Goal: Task Accomplishment & Management: Manage account settings

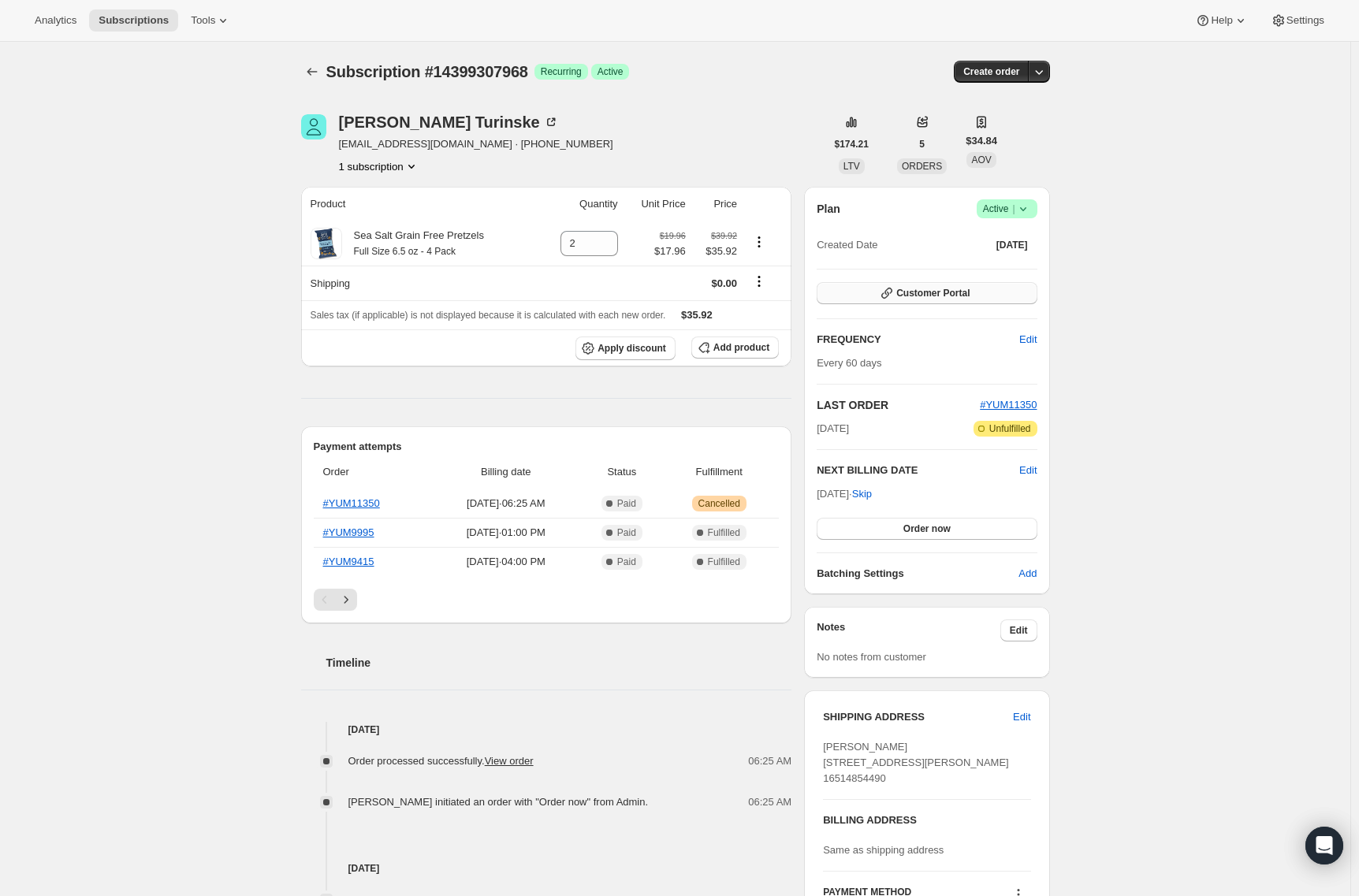
click at [886, 289] on icon "button" at bounding box center [886, 293] width 15 height 15
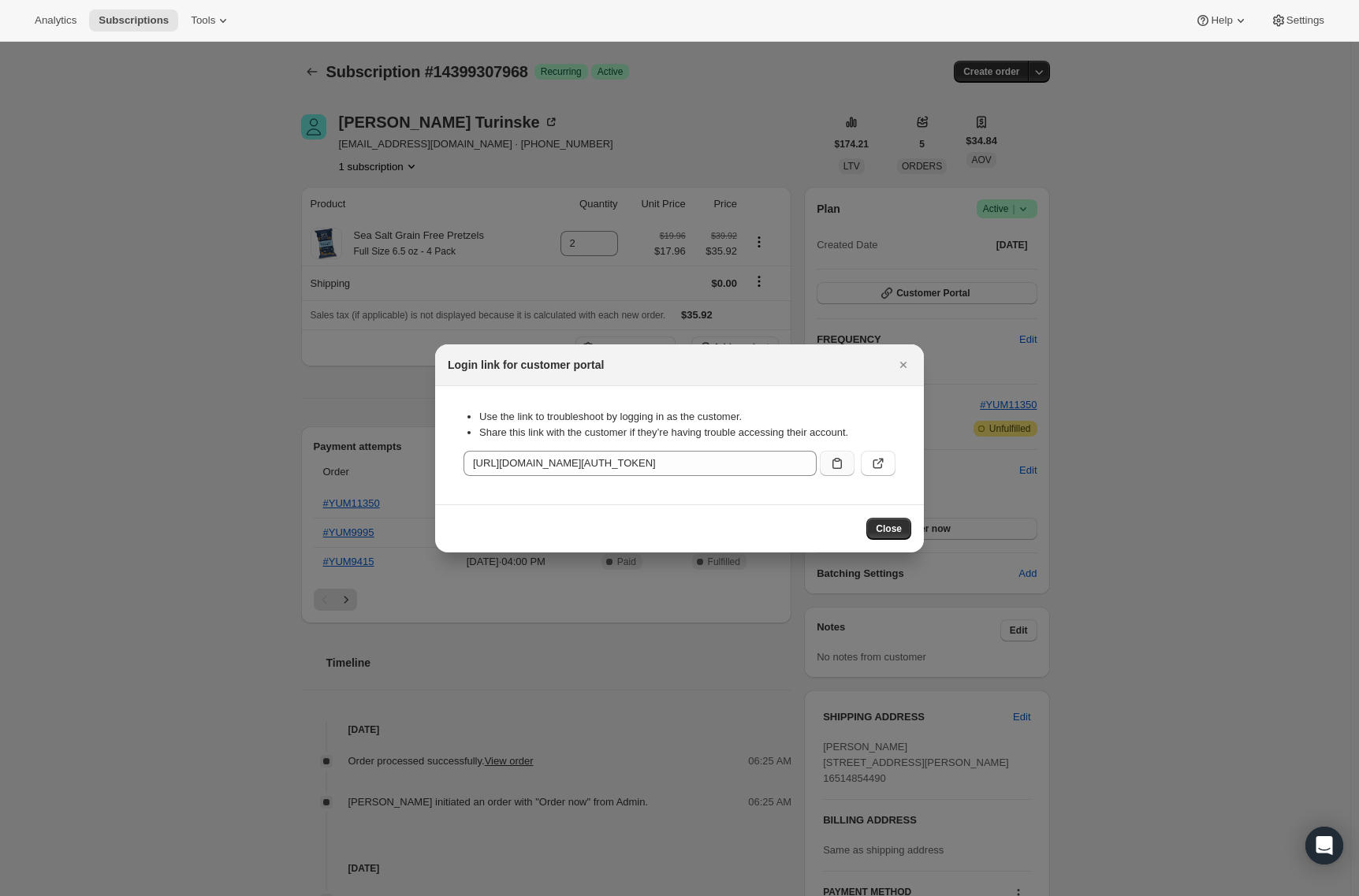
click at [839, 462] on icon ":rc0:" at bounding box center [836, 463] width 15 height 15
click at [870, 460] on icon ":rc0:" at bounding box center [877, 463] width 15 height 15
click at [904, 363] on icon "Close" at bounding box center [903, 364] width 15 height 15
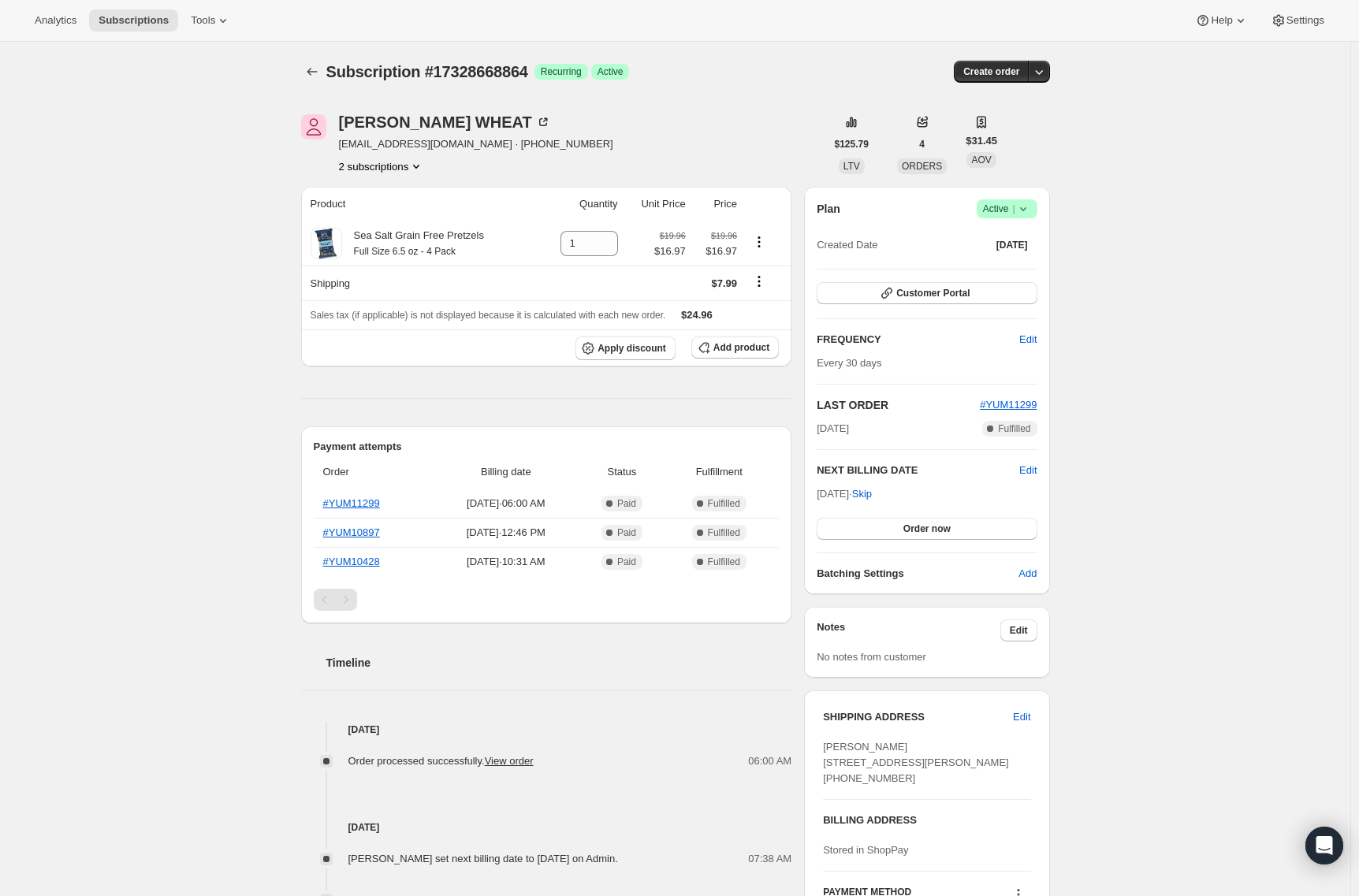
click at [1031, 208] on icon at bounding box center [1023, 208] width 15 height 15
click at [1023, 269] on span "Cancel subscription" at bounding box center [1012, 266] width 89 height 12
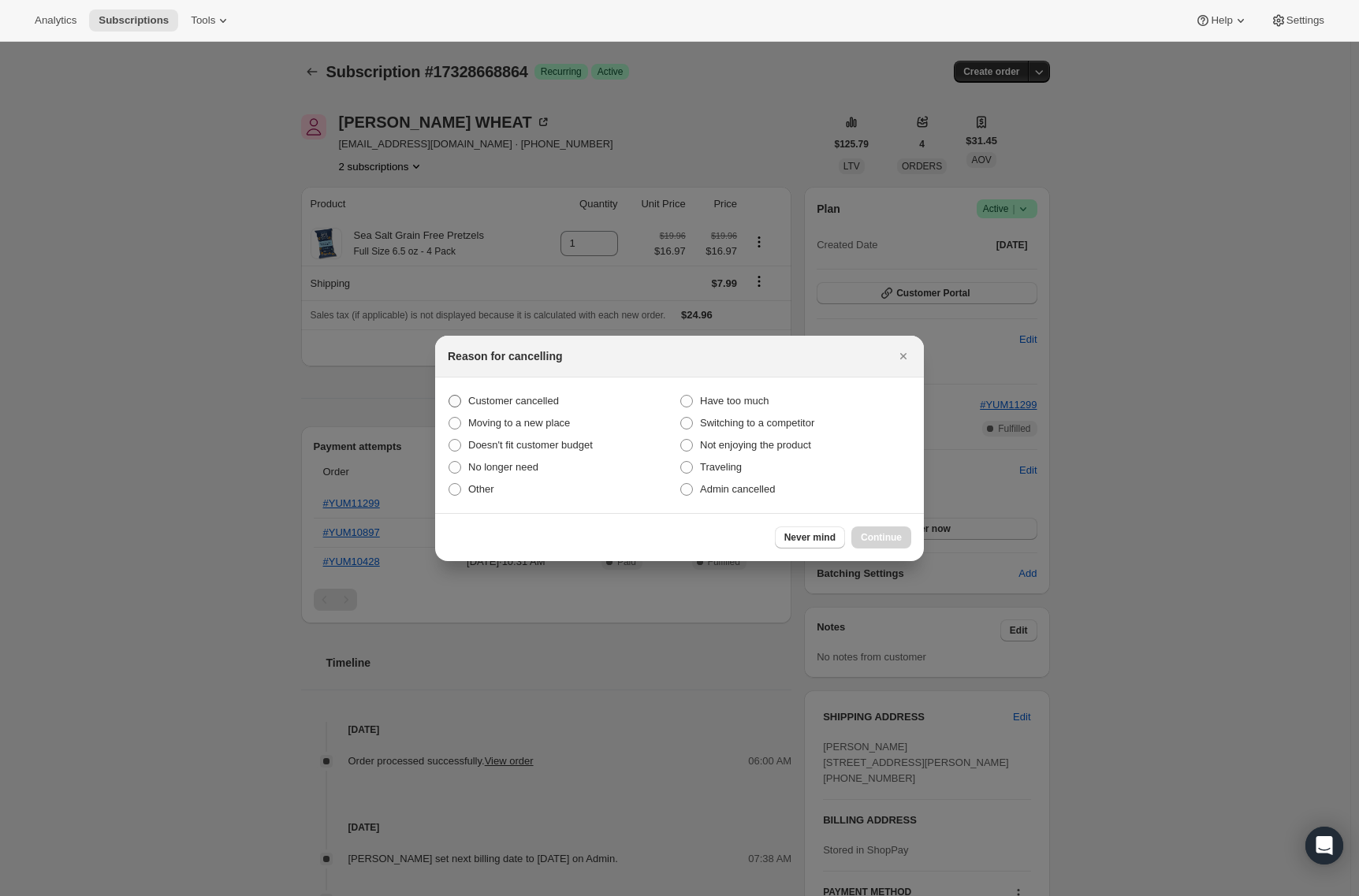
click at [533, 403] on span "Customer cancelled" at bounding box center [514, 400] width 91 height 12
click at [449, 395] on input "Customer cancelled" at bounding box center [448, 394] width 1 height 1
radio input "true"
click at [894, 544] on button "Continue" at bounding box center [881, 537] width 60 height 22
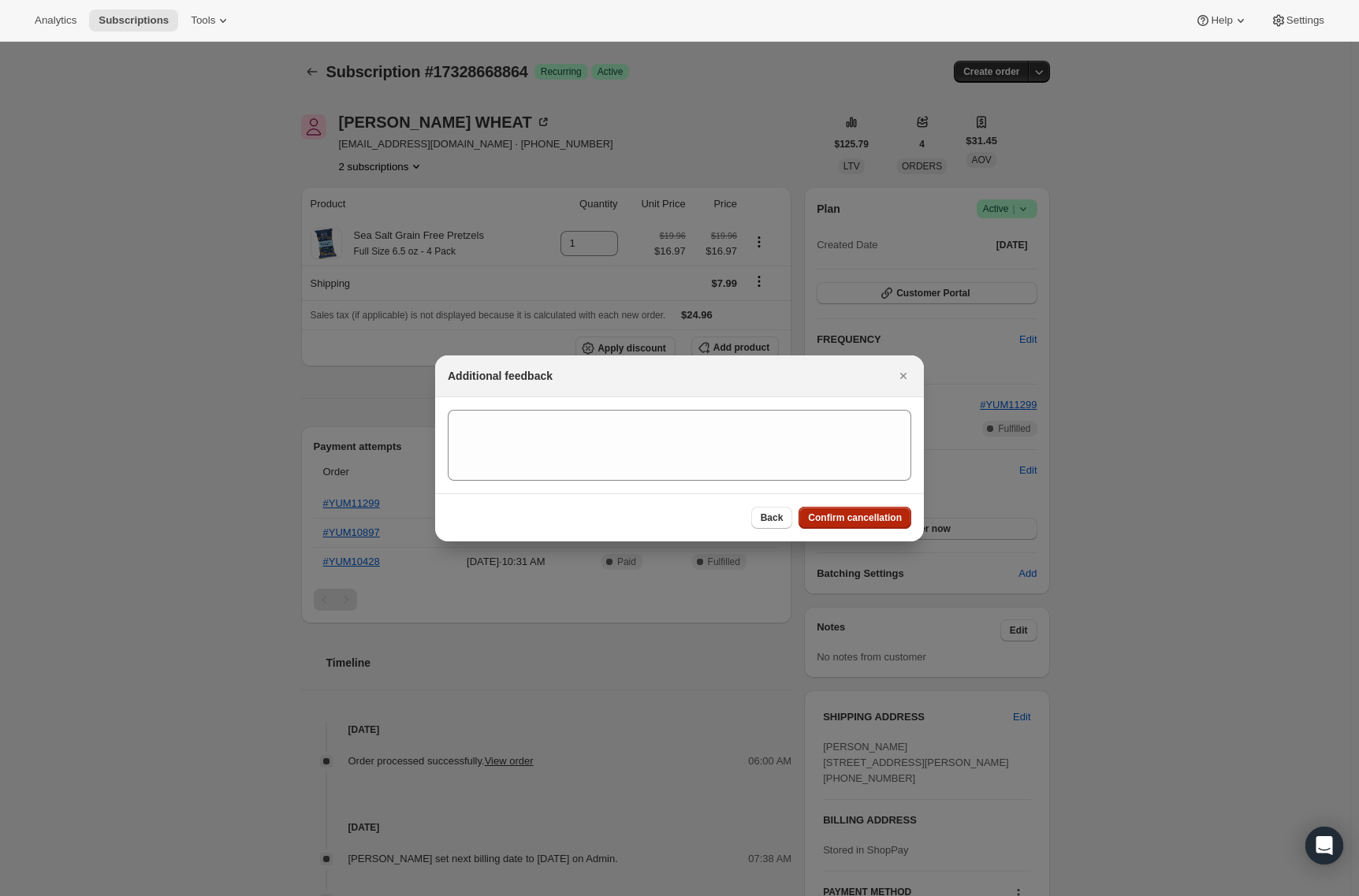
click at [881, 522] on span "Confirm cancellation" at bounding box center [854, 518] width 94 height 13
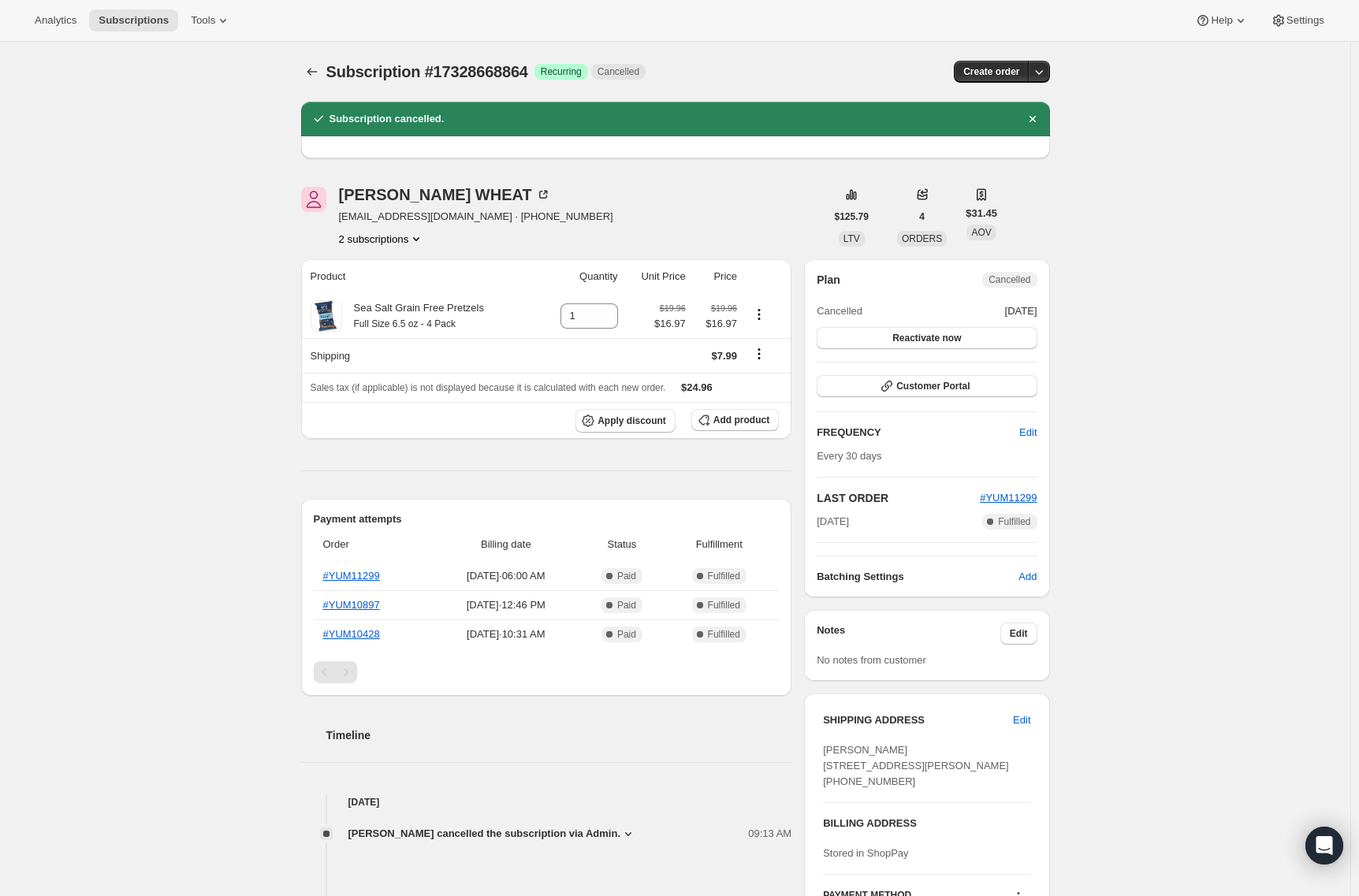
click at [392, 242] on button "2 subscriptions" at bounding box center [382, 238] width 86 height 15
click at [391, 303] on span "19168723136" at bounding box center [385, 294] width 110 height 15
